Goal: Task Accomplishment & Management: Manage account settings

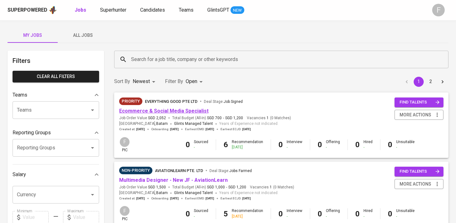
click at [181, 110] on link "Ecommerce & Social Media Specialist" at bounding box center [163, 111] width 89 height 6
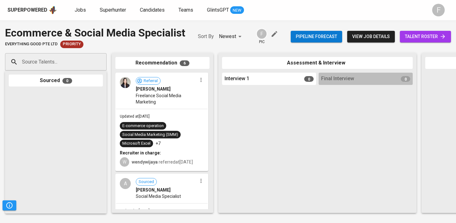
click at [440, 35] on span "talent roster" at bounding box center [425, 37] width 41 height 8
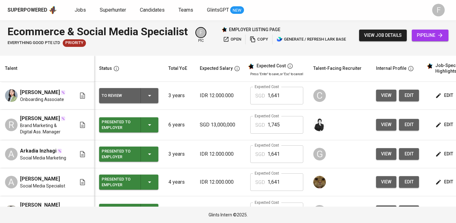
scroll to position [0, 81]
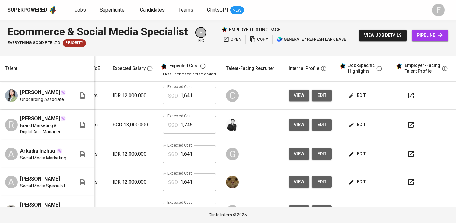
click at [408, 94] on icon "button" at bounding box center [411, 96] width 6 height 6
click at [348, 95] on icon "button" at bounding box center [351, 95] width 6 height 6
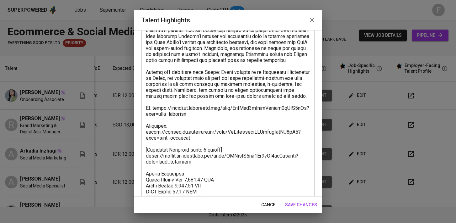
scroll to position [220, 0]
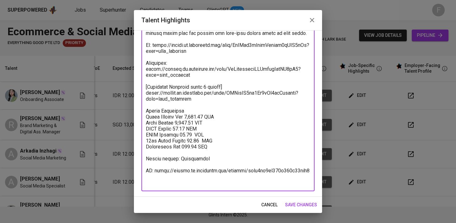
drag, startPoint x: 310, startPoint y: 182, endPoint x: 138, endPoint y: 177, distance: 171.8
click at [138, 177] on div "Enhance the Talent's profile by adding highlights relevant to this job - accomp…" at bounding box center [228, 113] width 188 height 166
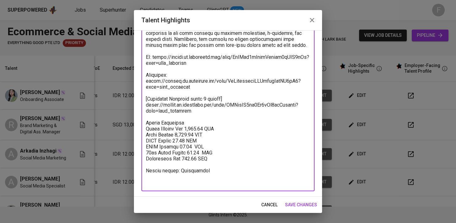
scroll to position [208, 0]
type textarea "Vivi (Mahevi) is a digital marketing and social media specialist with more than…"
click at [303, 204] on span "save changes" at bounding box center [301, 205] width 32 height 8
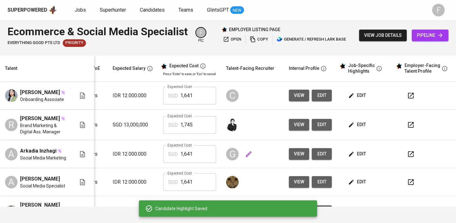
scroll to position [0, 0]
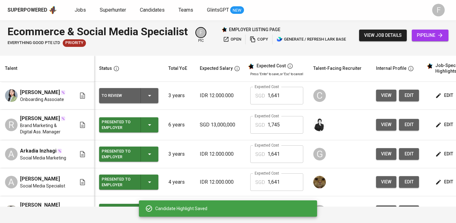
click at [152, 100] on div "To Review" at bounding box center [129, 95] width 54 height 15
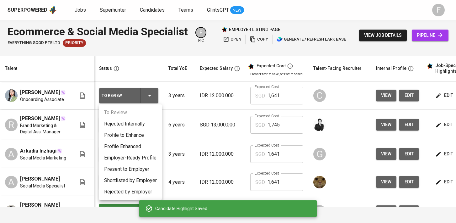
click at [142, 168] on li "Present to Employer" at bounding box center [130, 168] width 63 height 11
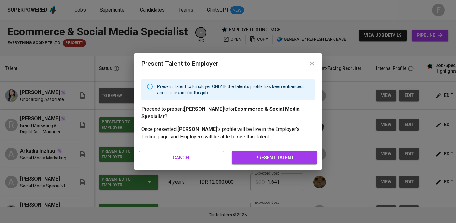
click at [265, 157] on span "present talent" at bounding box center [275, 157] width 72 height 8
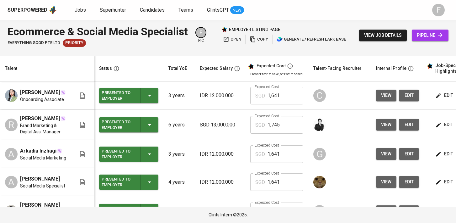
click at [76, 10] on span "Jobs" at bounding box center [80, 10] width 11 height 6
